Goal: Check status: Check status

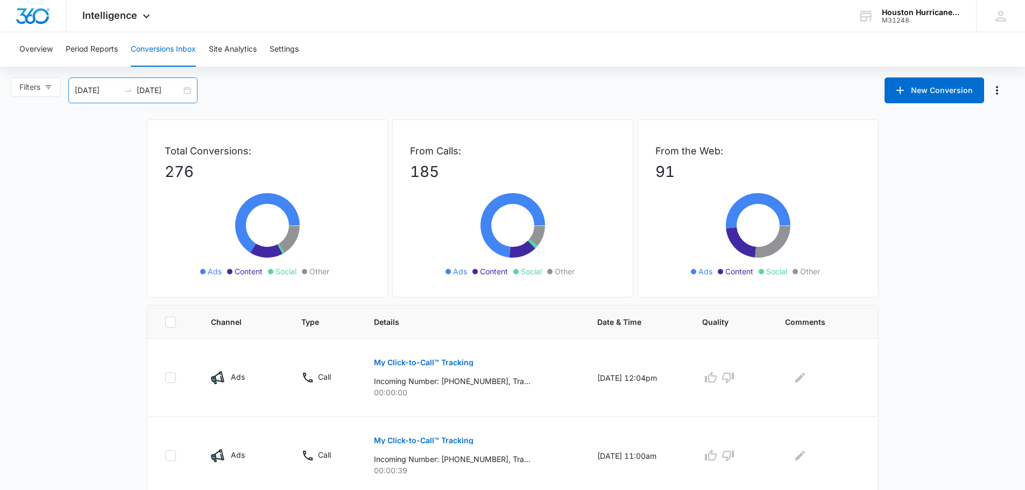
click at [188, 90] on div "[DATE] [DATE]" at bounding box center [132, 90] width 129 height 26
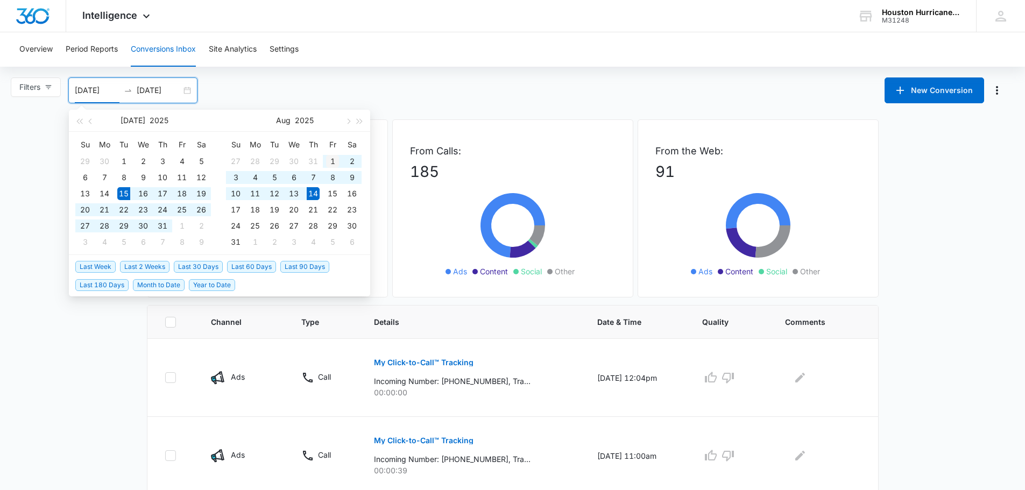
type input "[DATE]"
click at [334, 159] on div "1" at bounding box center [332, 161] width 13 height 13
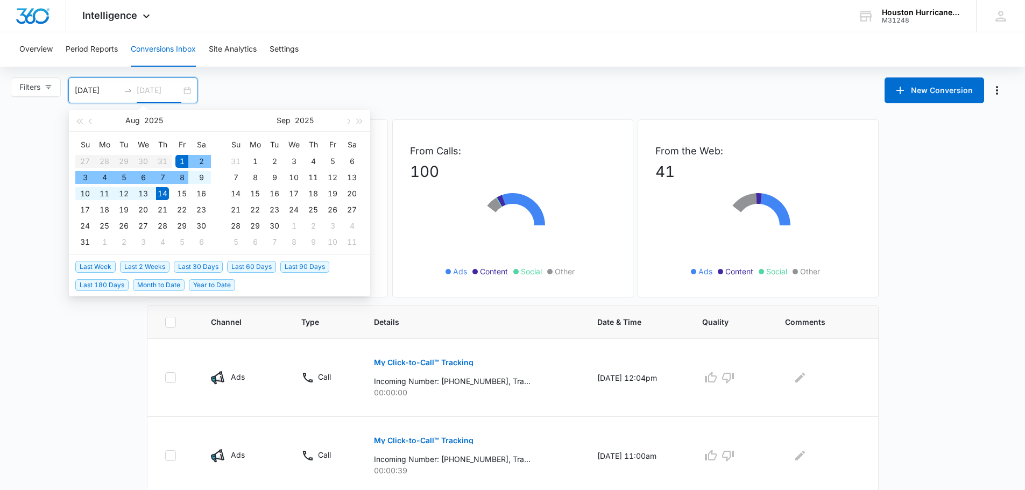
type input "[DATE]"
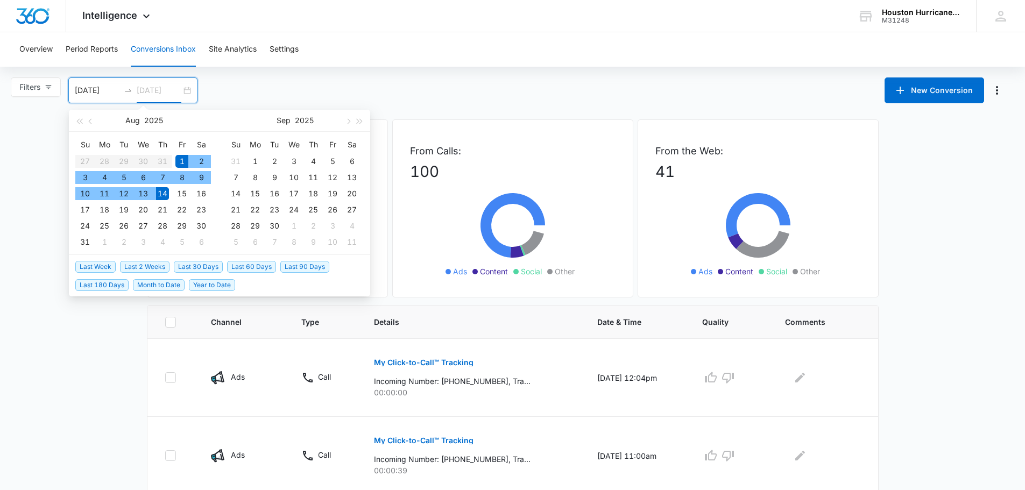
click at [163, 191] on div "14" at bounding box center [162, 193] width 13 height 13
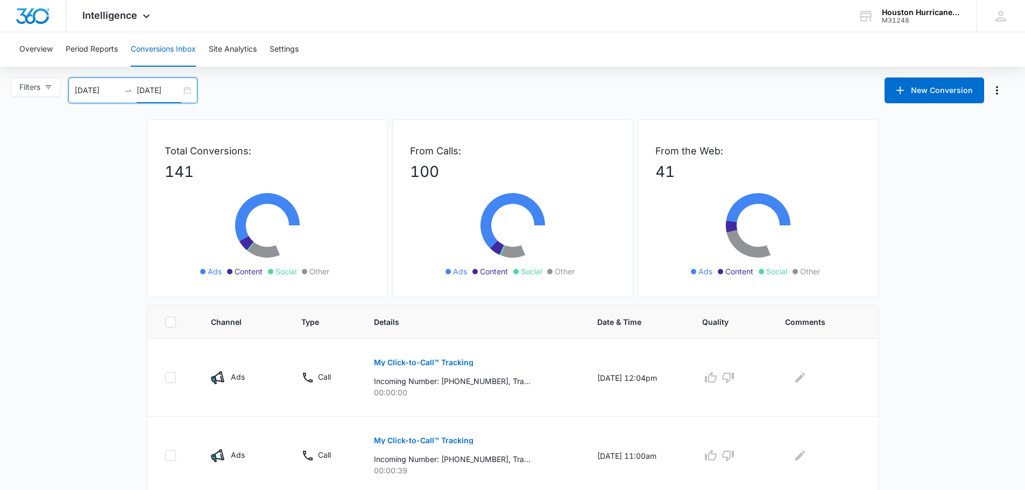
click at [189, 96] on div "[DATE] [DATE]" at bounding box center [132, 90] width 129 height 26
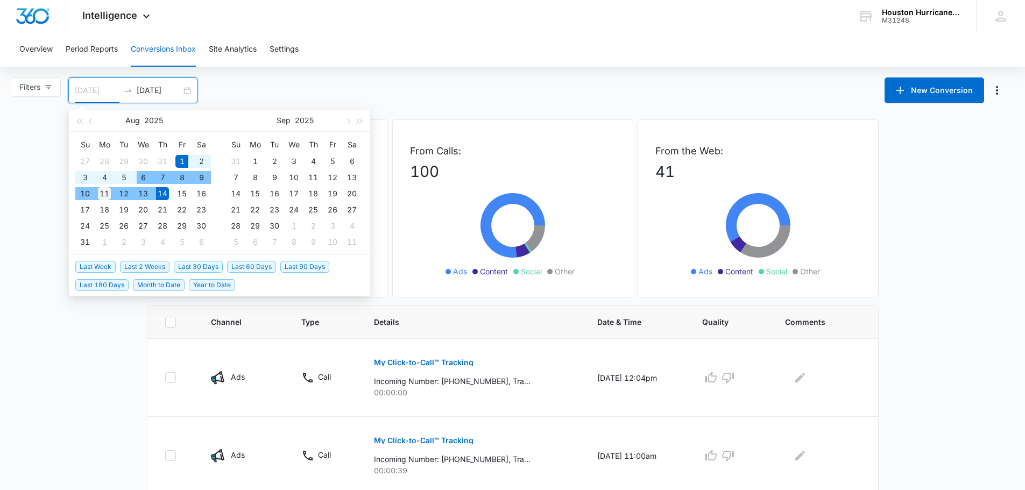
type input "[DATE]"
click at [105, 193] on div "11" at bounding box center [104, 193] width 13 height 13
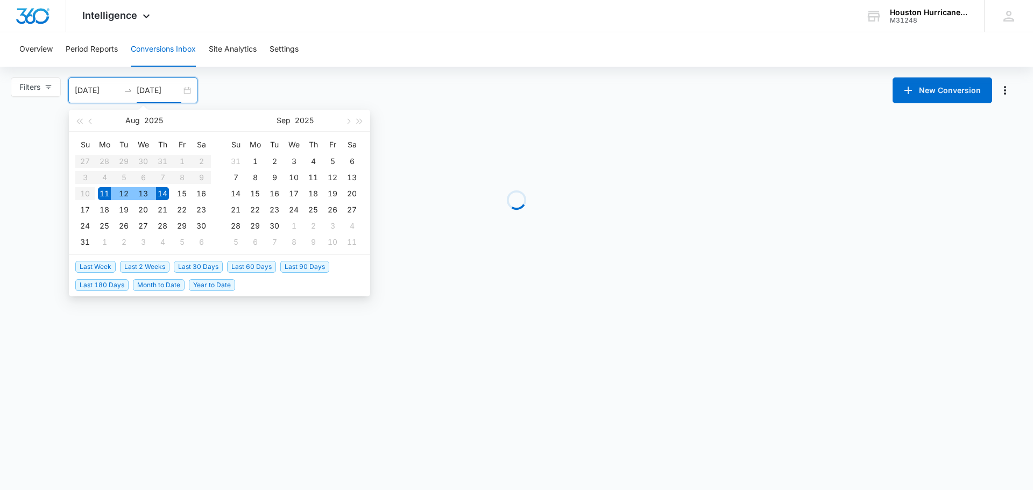
type input "[DATE]"
click at [271, 86] on div "Filters [DATE] [DATE] New Conversion [DATE] Su Mo Tu We Th Fr Sa 27 28 29 30 31…" at bounding box center [516, 90] width 1033 height 26
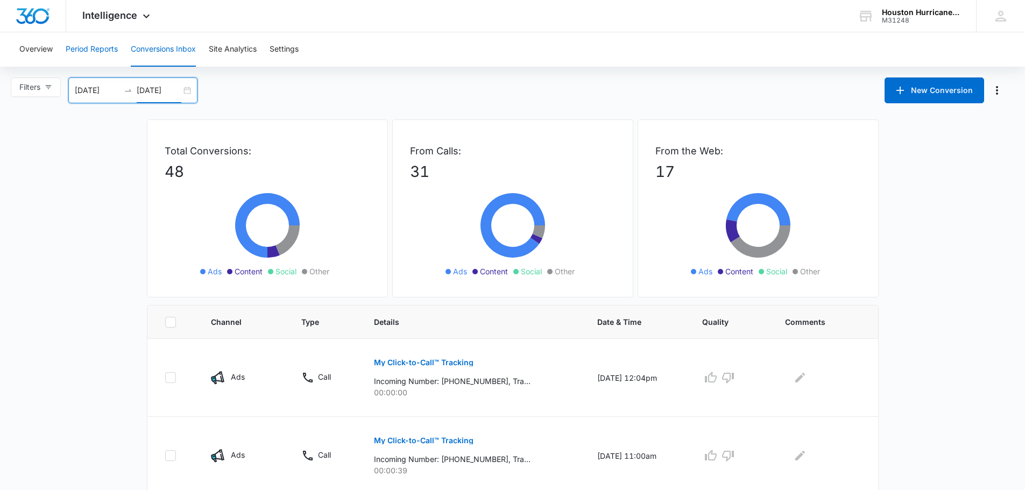
click at [80, 48] on button "Period Reports" at bounding box center [92, 49] width 52 height 34
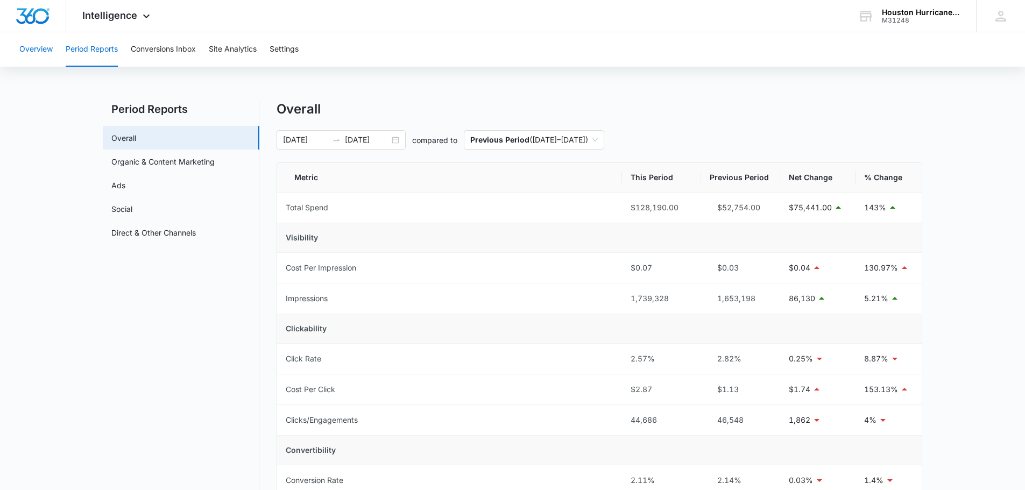
click at [39, 47] on button "Overview" at bounding box center [35, 49] width 33 height 34
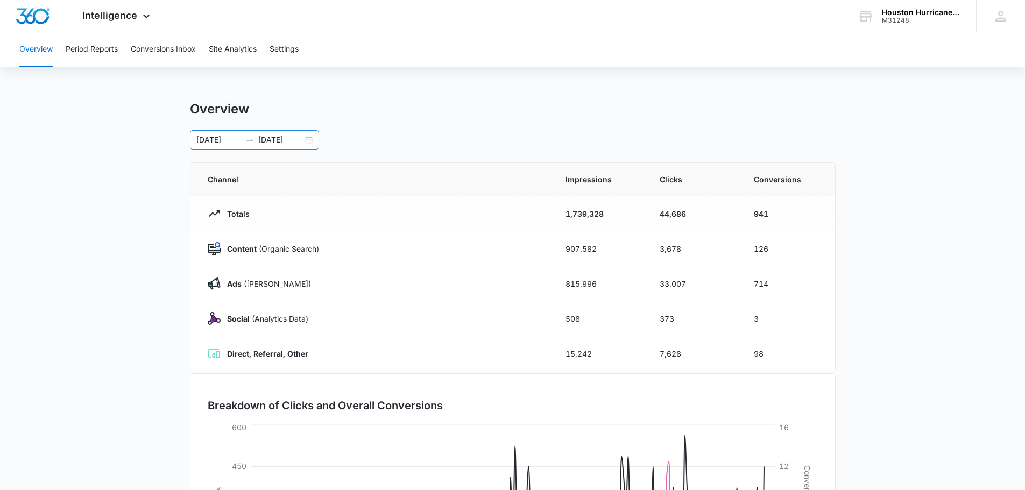
click at [313, 141] on div "[DATE] [DATE]" at bounding box center [254, 139] width 129 height 19
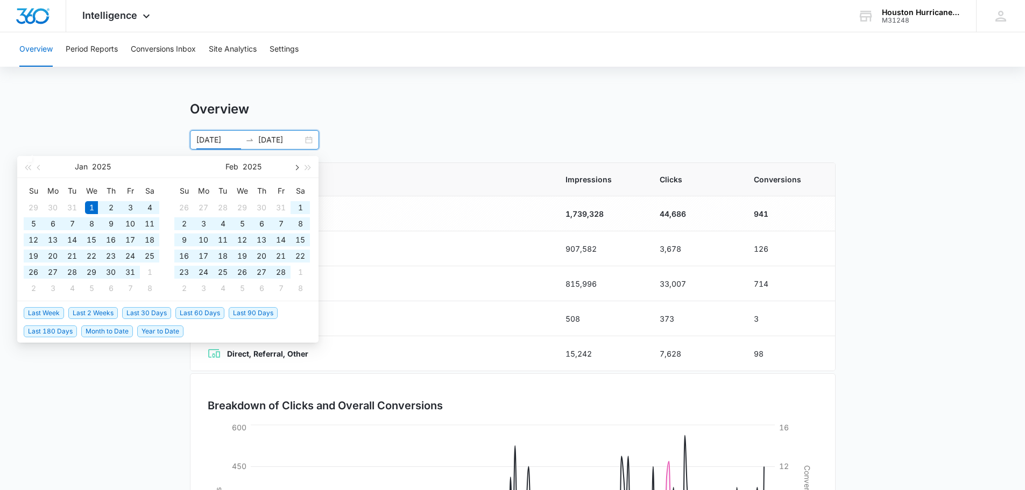
click at [298, 168] on span "button" at bounding box center [295, 167] width 5 height 5
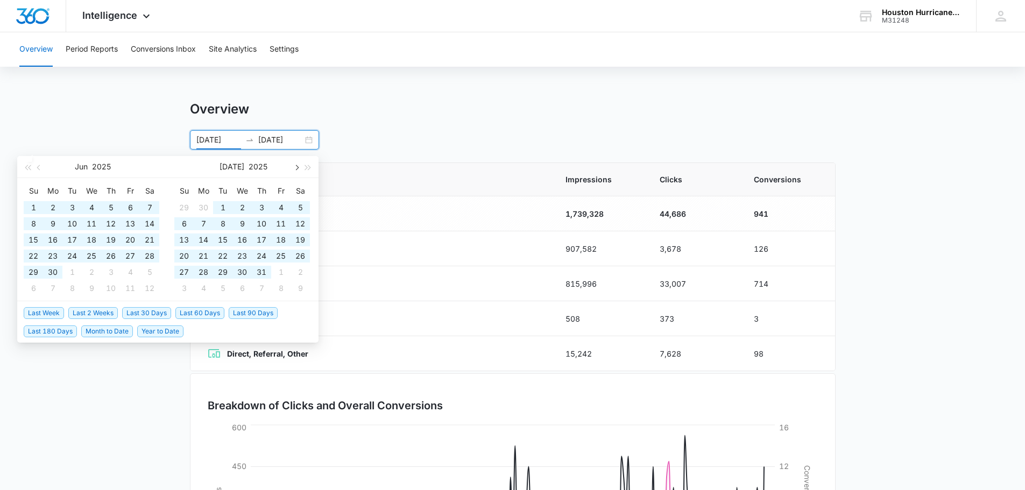
click at [298, 167] on span "button" at bounding box center [295, 167] width 5 height 5
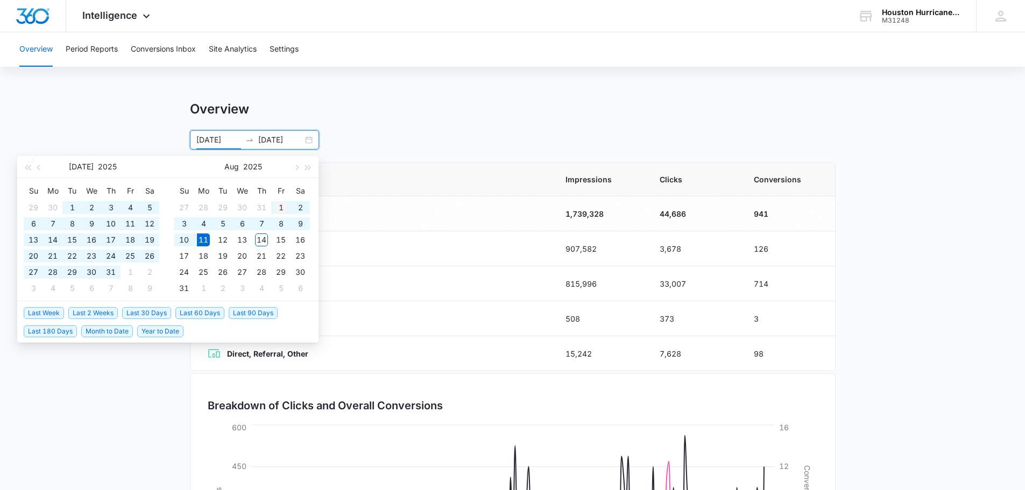
type input "[DATE]"
click at [280, 209] on div "1" at bounding box center [280, 207] width 13 height 13
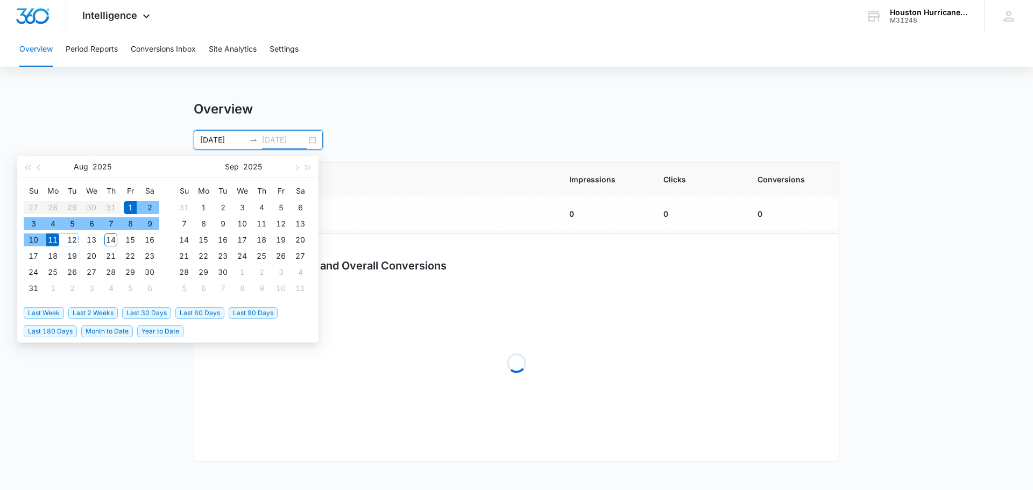
type input "[DATE]"
click at [55, 236] on div "11" at bounding box center [52, 240] width 13 height 13
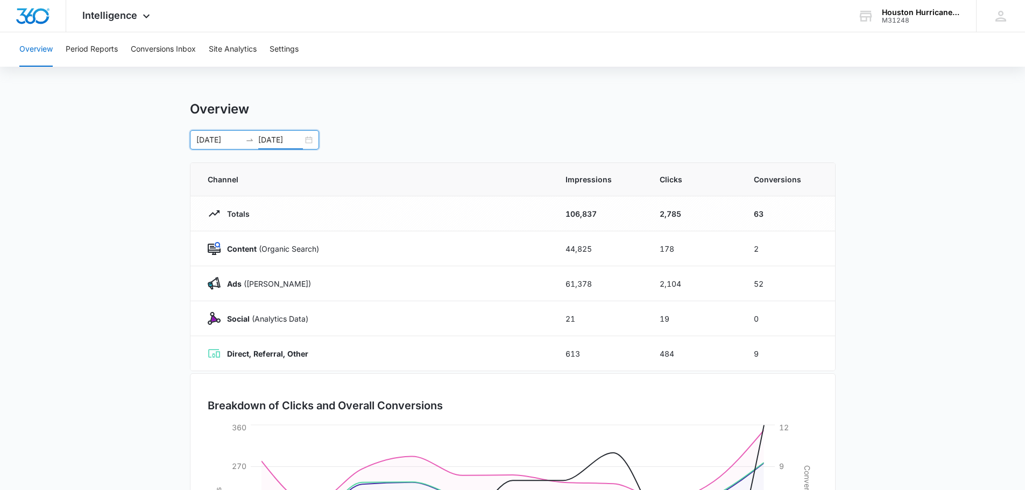
click at [314, 134] on div "[DATE] [DATE]" at bounding box center [254, 139] width 129 height 19
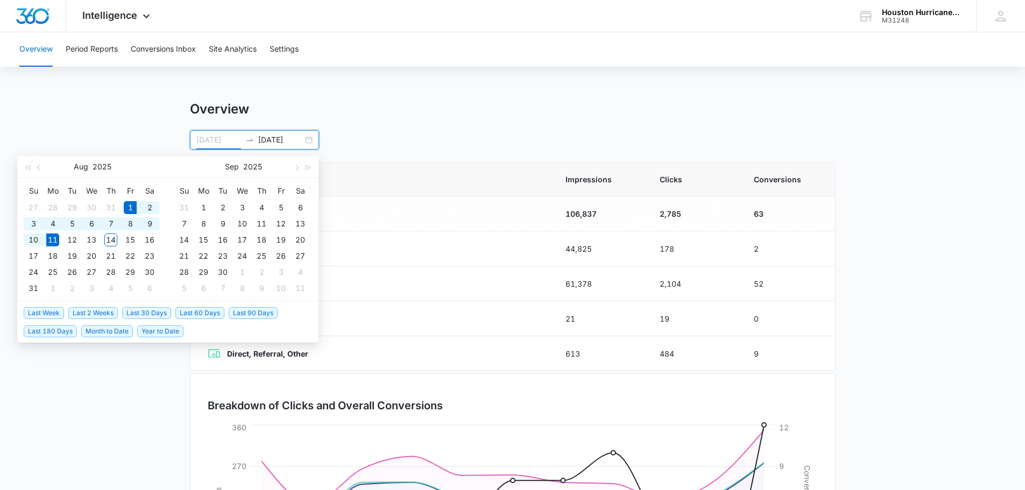
type input "[DATE]"
click at [56, 241] on div "11" at bounding box center [52, 240] width 13 height 13
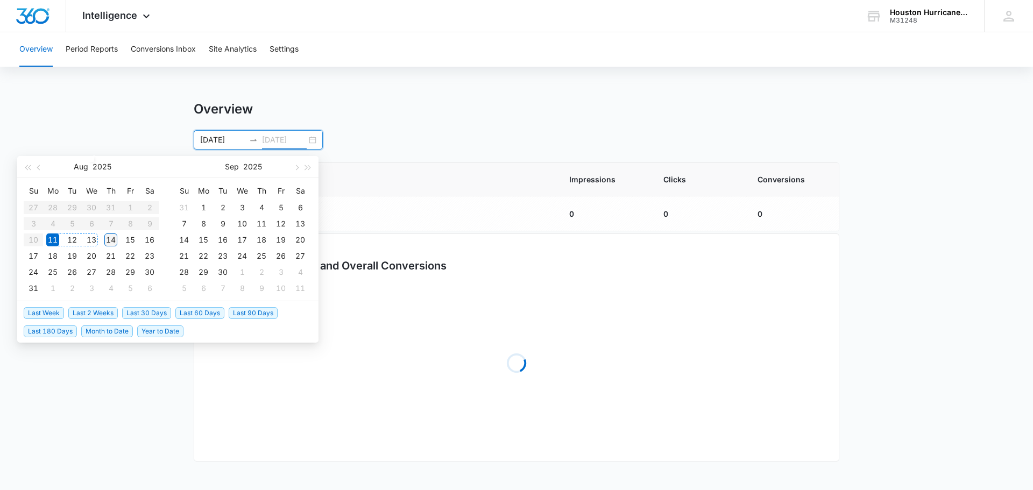
type input "[DATE]"
click at [108, 240] on div "14" at bounding box center [110, 240] width 13 height 13
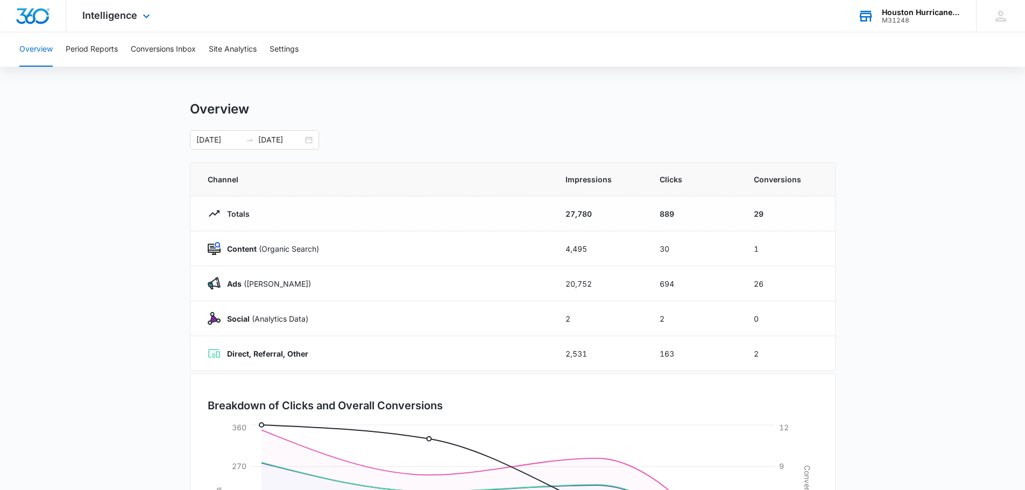
click at [920, 10] on div "Houston Hurricane & Security Products" at bounding box center [921, 12] width 79 height 9
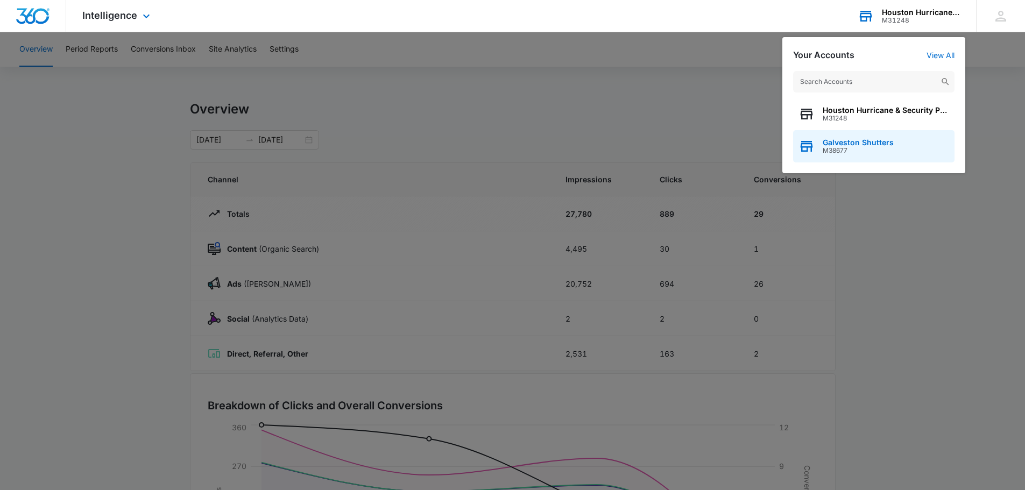
click at [859, 139] on span "Galveston Shutters" at bounding box center [858, 142] width 71 height 9
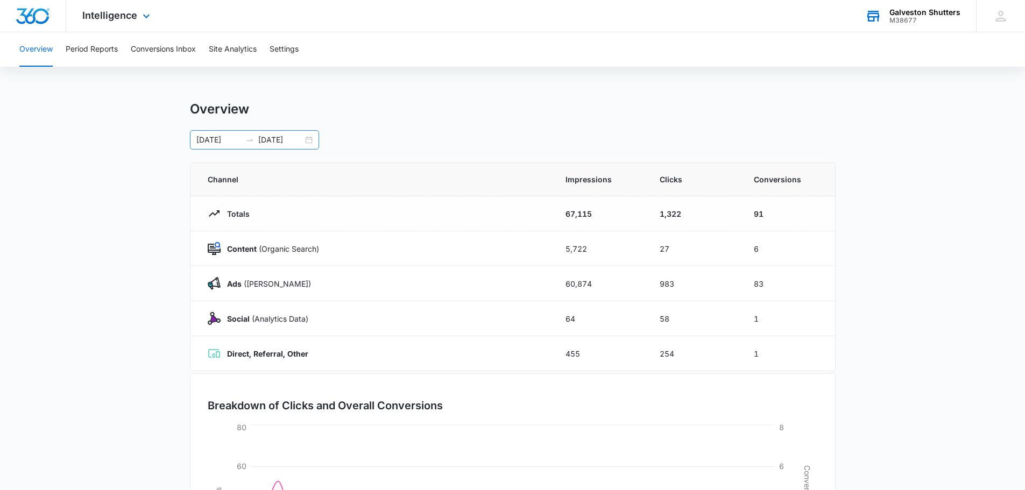
click at [310, 141] on div "[DATE] [DATE]" at bounding box center [254, 139] width 129 height 19
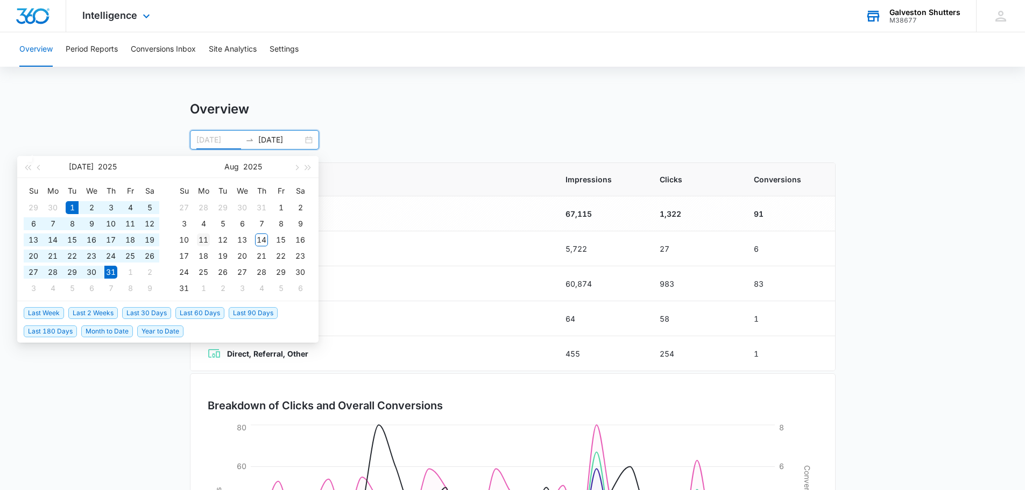
type input "[DATE]"
click at [203, 239] on div "11" at bounding box center [203, 240] width 13 height 13
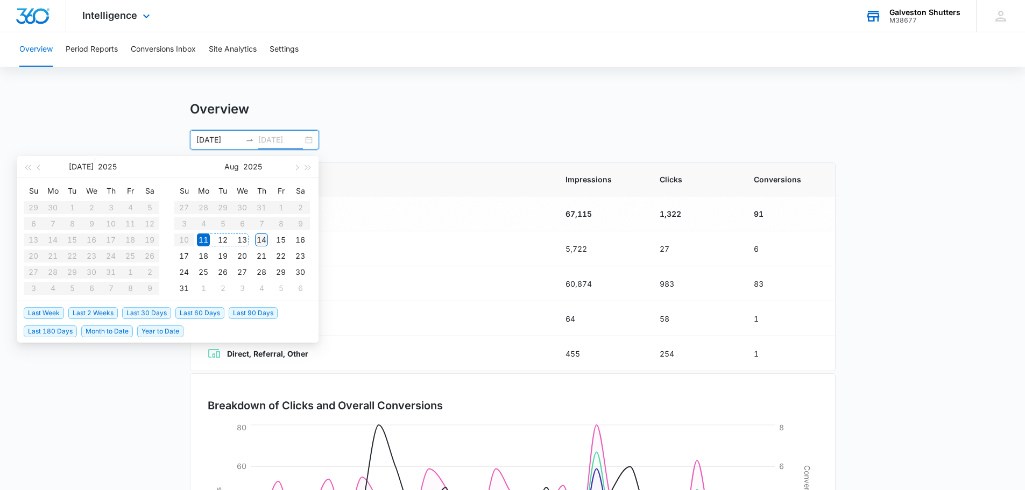
type input "[DATE]"
click at [261, 242] on div "14" at bounding box center [261, 240] width 13 height 13
